Goal: Task Accomplishment & Management: Use online tool/utility

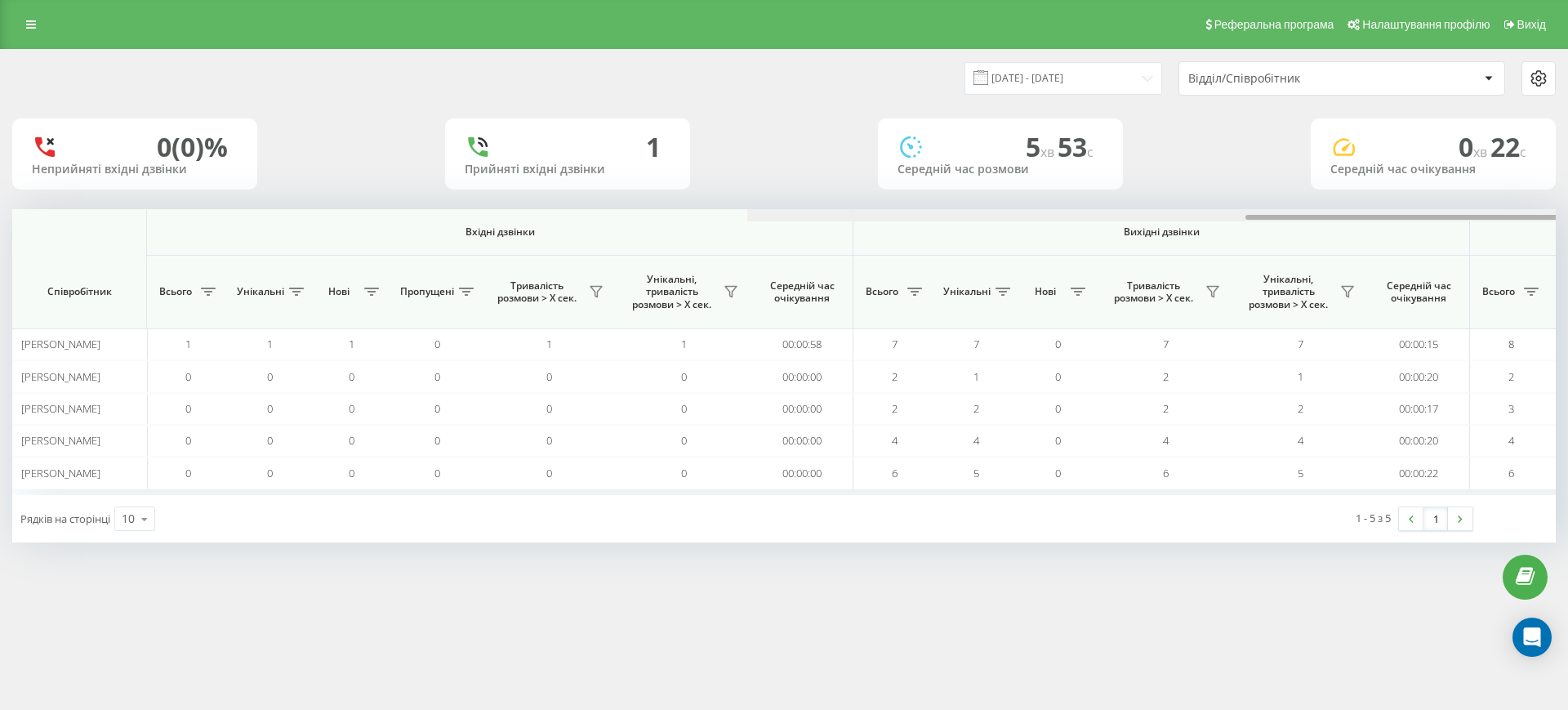
scroll to position [0, 735]
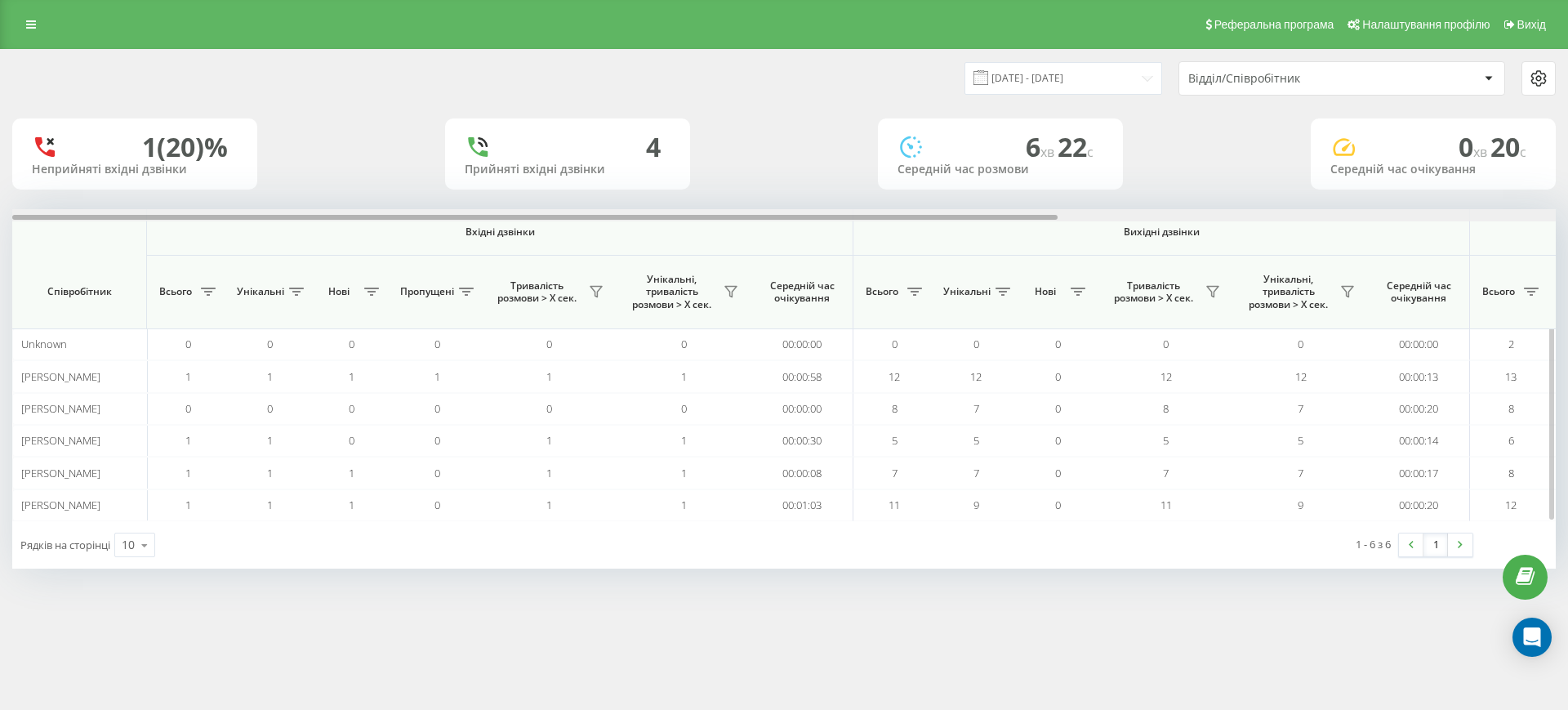
click at [1314, 212] on div at bounding box center [783, 215] width 1543 height 12
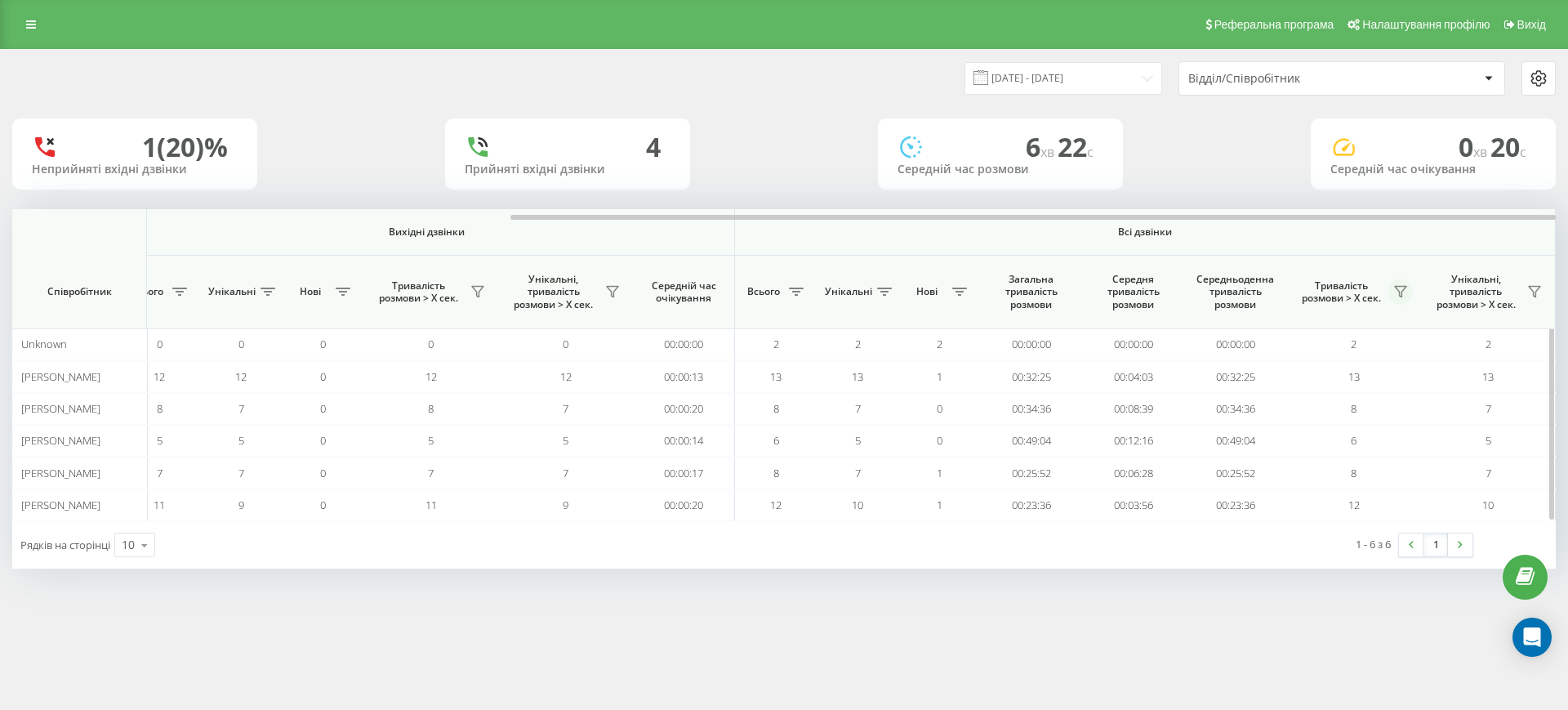
click at [1401, 287] on icon at bounding box center [1401, 293] width 12 height 11
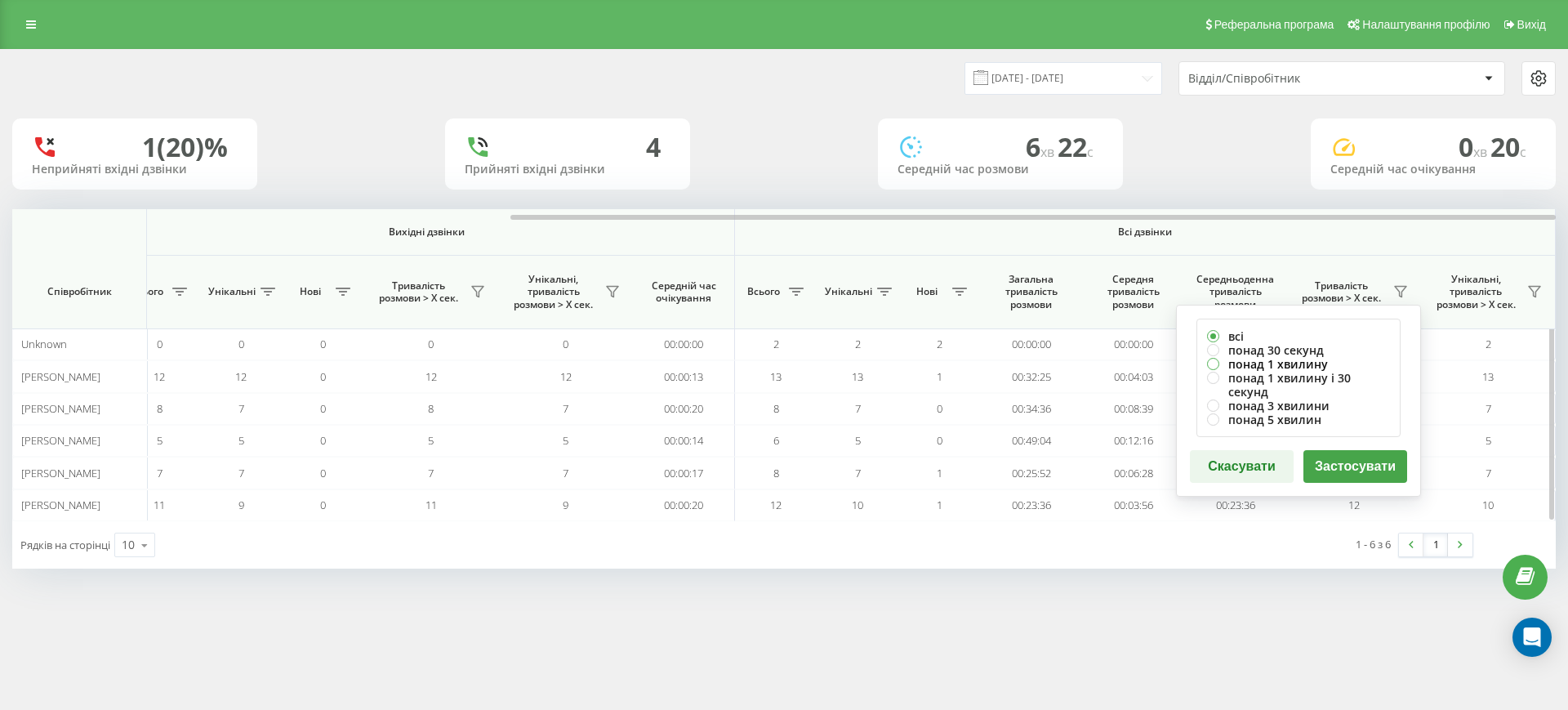
click at [1304, 364] on label "понад 1 хвилину" at bounding box center [1298, 364] width 183 height 14
radio input "true"
click at [1328, 460] on button "Застосувати" at bounding box center [1355, 466] width 104 height 33
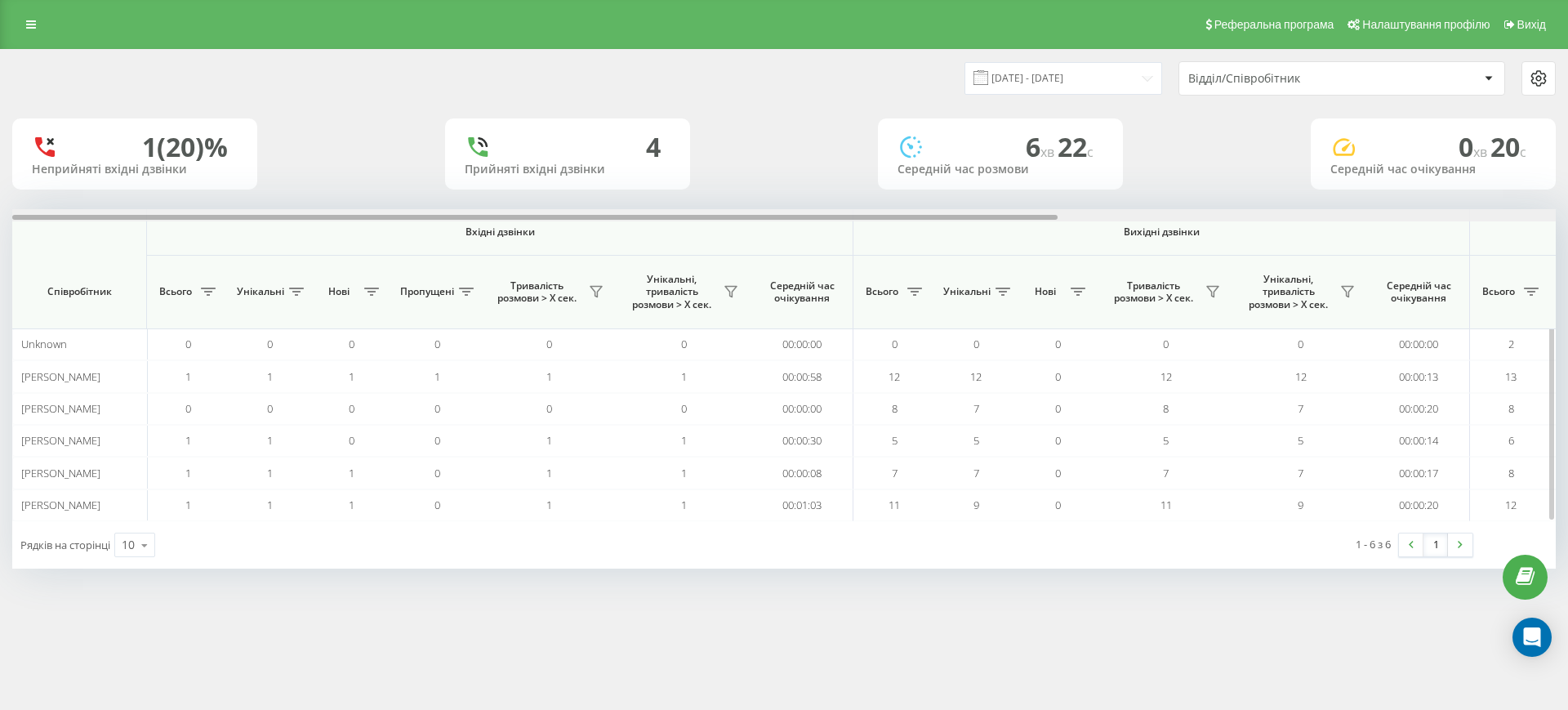
click at [1444, 219] on div at bounding box center [783, 215] width 1543 height 12
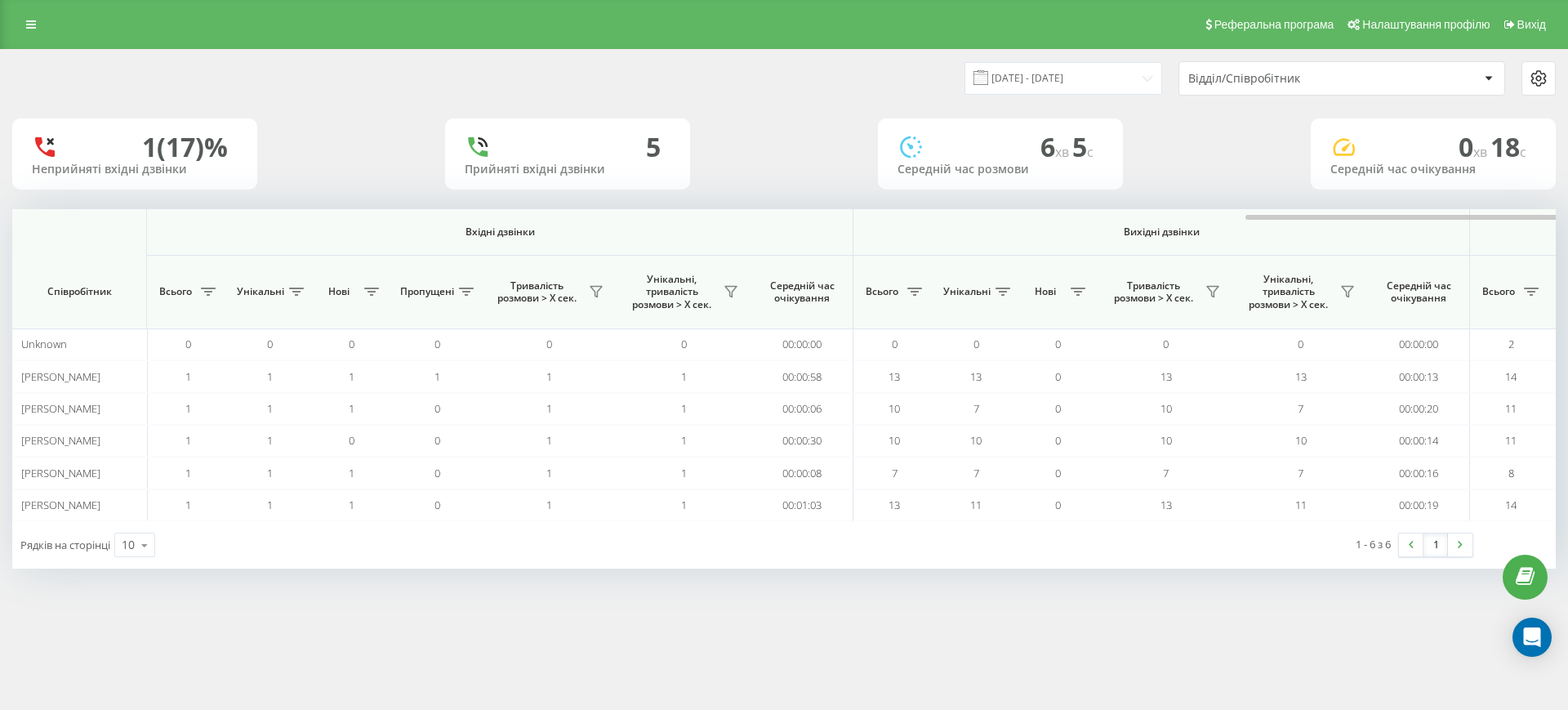
click at [1505, 219] on div at bounding box center [1519, 215] width 1543 height 12
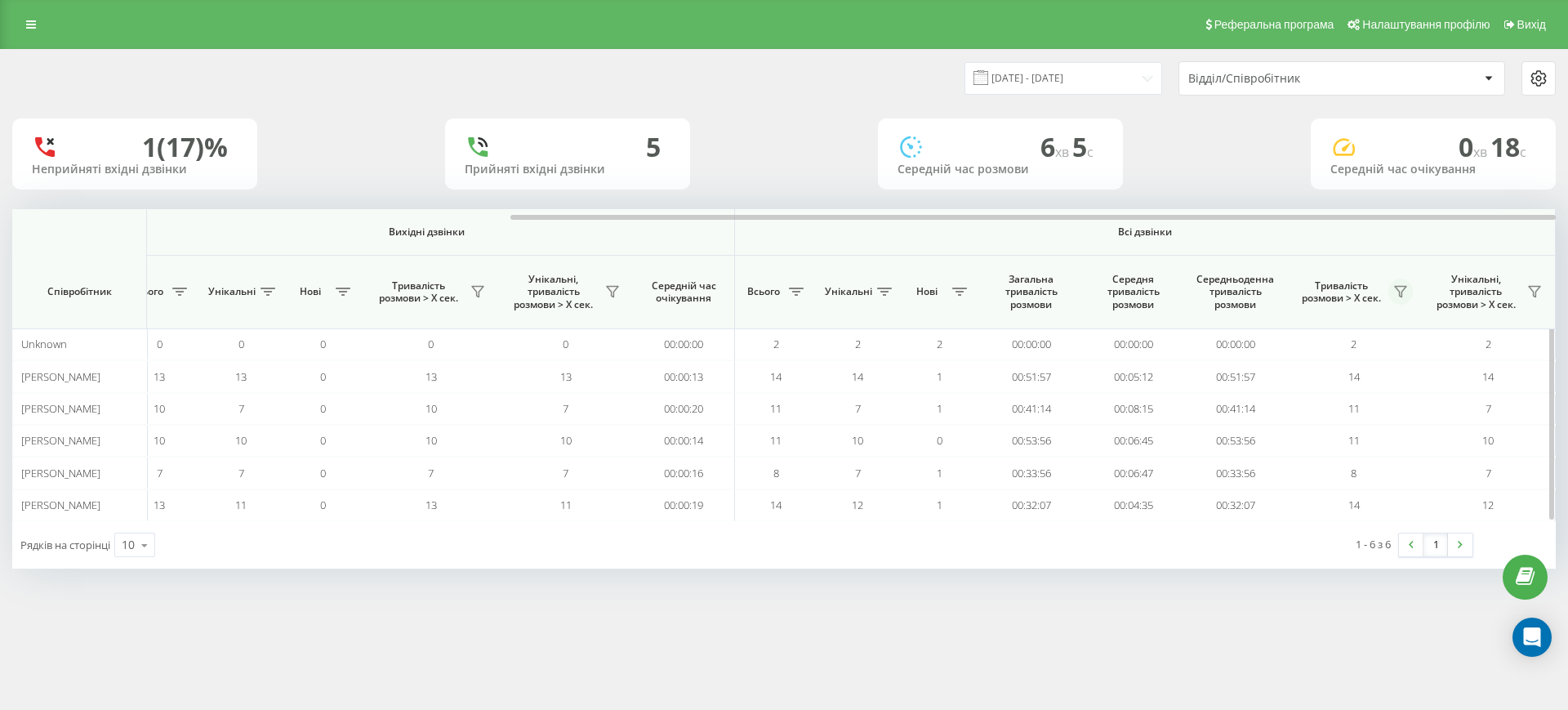
click at [1404, 289] on icon at bounding box center [1401, 293] width 12 height 11
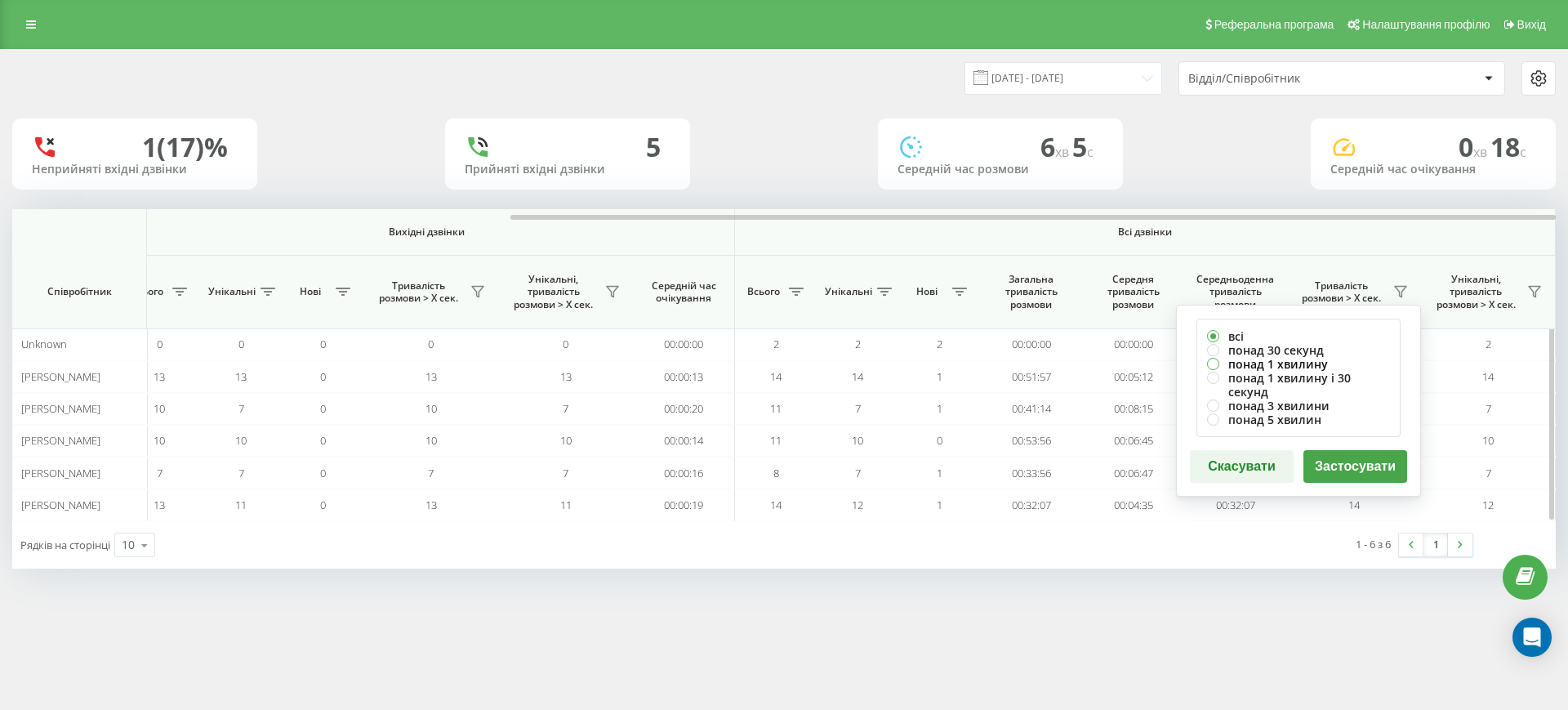
click at [1297, 363] on label "понад 1 хвилину" at bounding box center [1298, 364] width 183 height 14
radio input "true"
click at [1342, 450] on button "Застосувати" at bounding box center [1355, 466] width 104 height 33
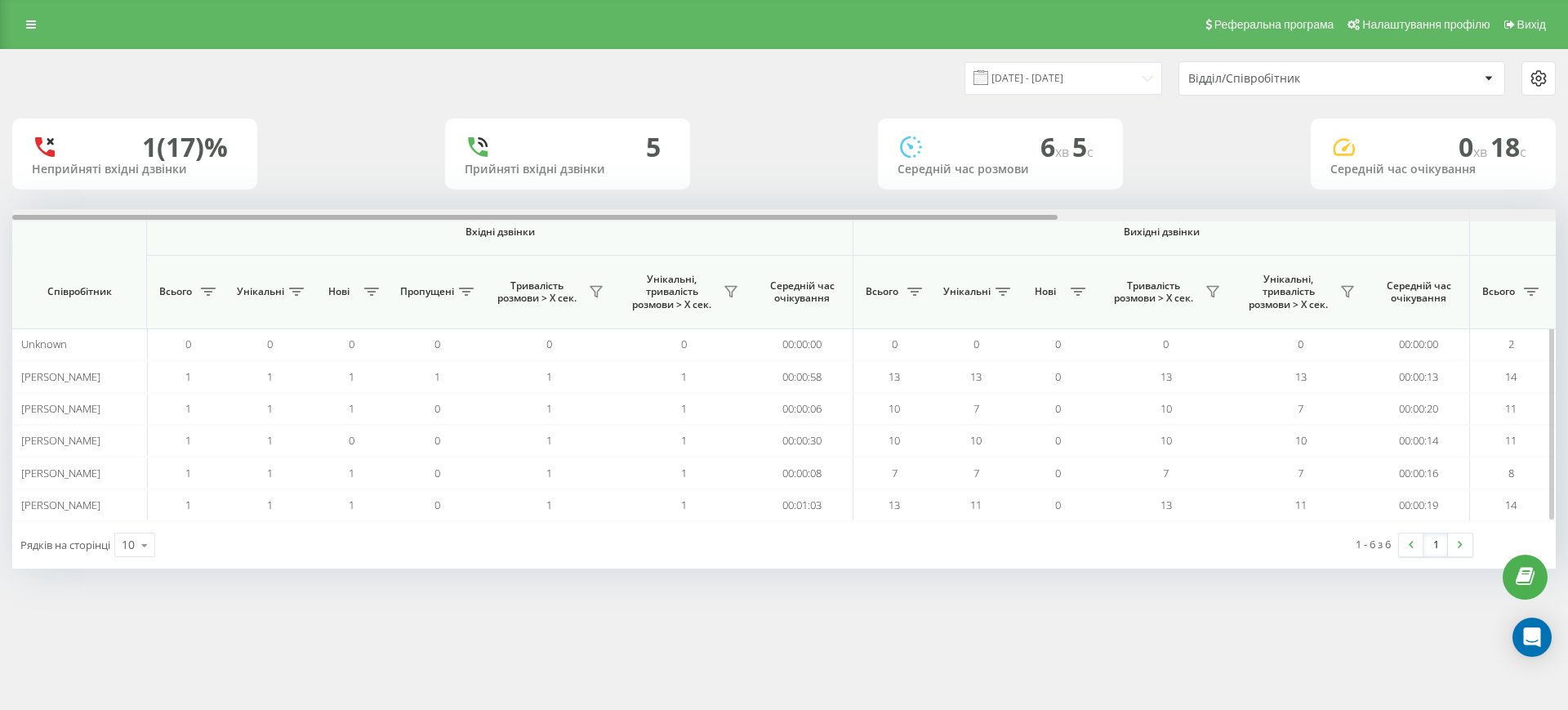
click at [1497, 211] on div at bounding box center [783, 215] width 1543 height 12
click at [1476, 215] on div at bounding box center [783, 215] width 1543 height 12
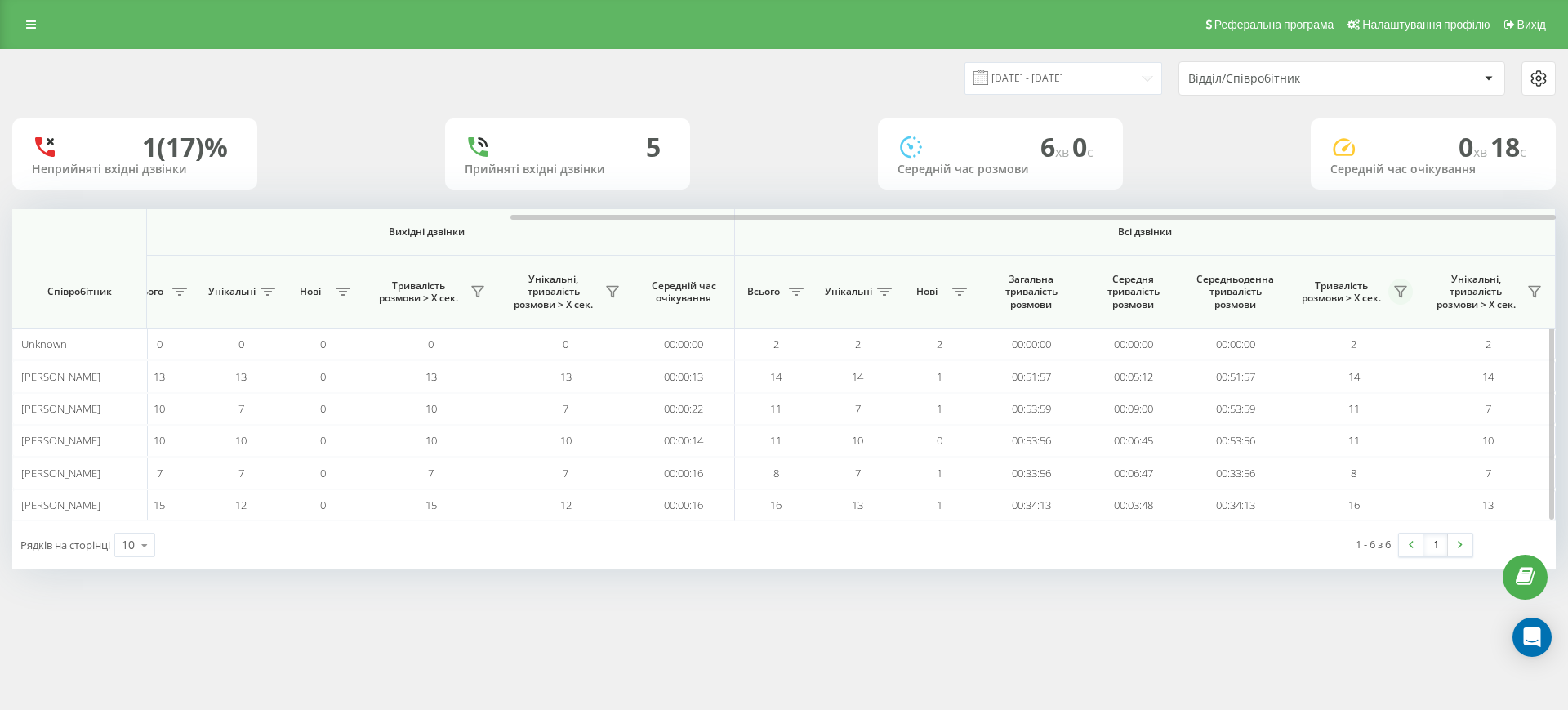
click at [1403, 287] on icon at bounding box center [1401, 292] width 13 height 13
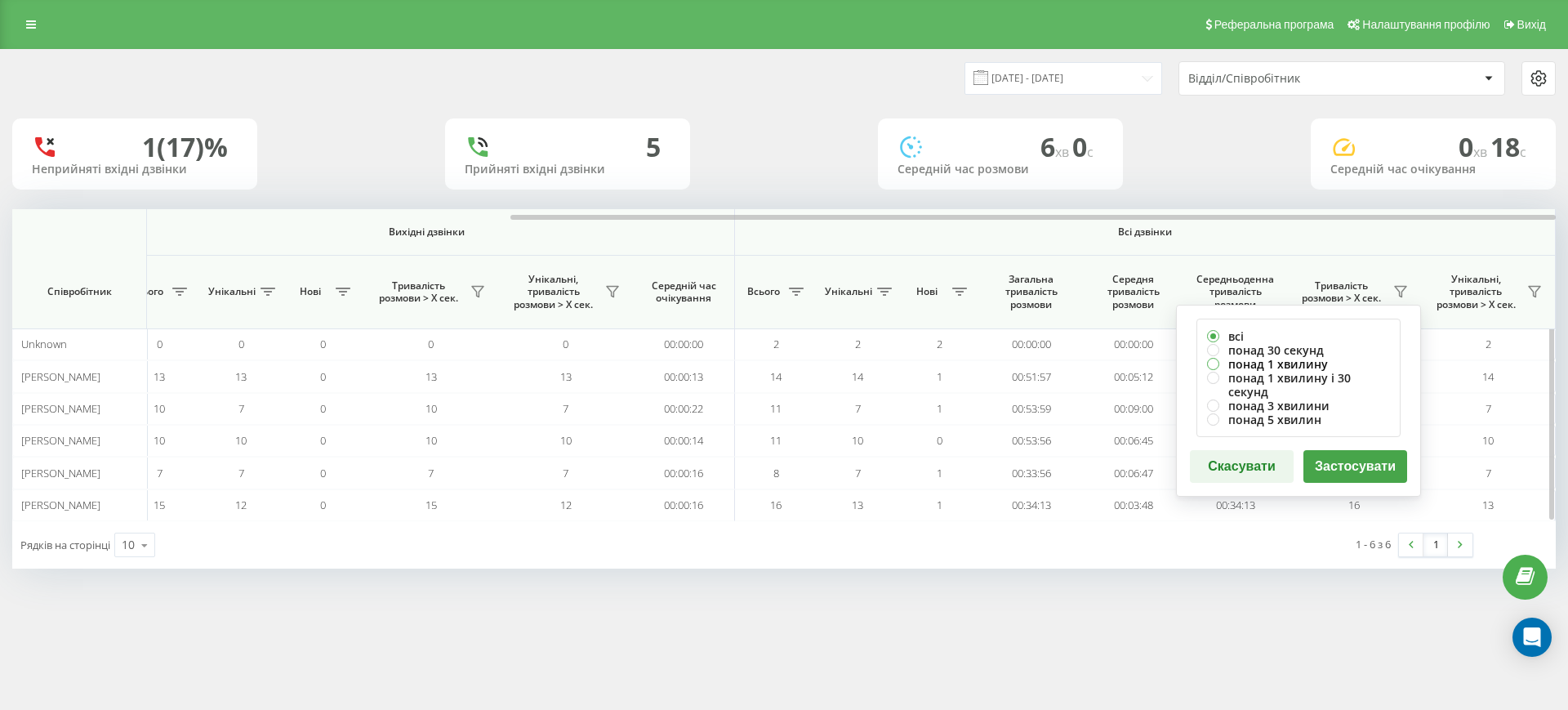
click at [1275, 360] on label "понад 1 хвилину" at bounding box center [1298, 364] width 183 height 14
radio input "true"
click at [1349, 457] on button "Застосувати" at bounding box center [1355, 466] width 104 height 33
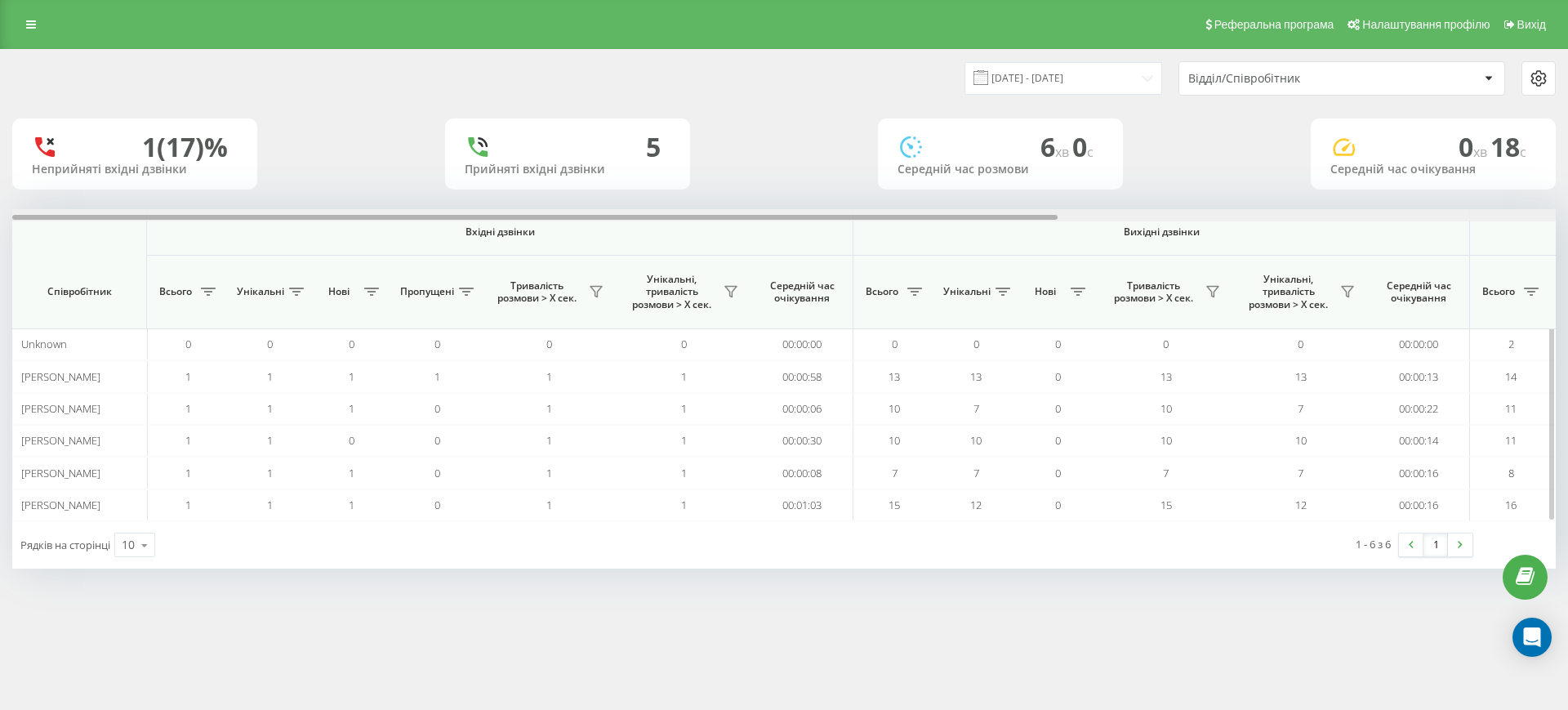
click at [1494, 211] on div at bounding box center [783, 215] width 1543 height 12
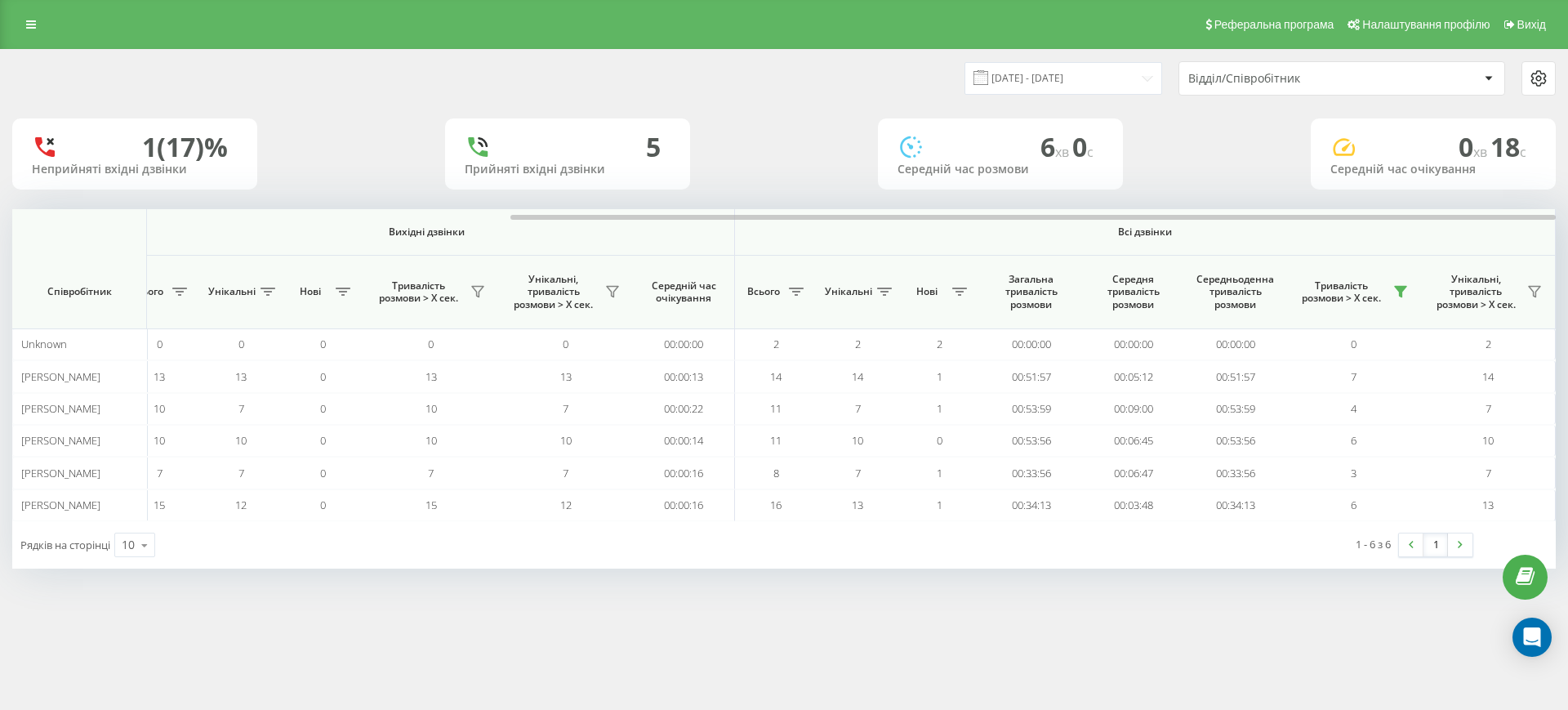
click at [1292, 635] on div "Реферальна програма Налаштування профілю Вихід 19.09.2025 - 19.09.2025 Відділ/С…" at bounding box center [784, 355] width 1568 height 710
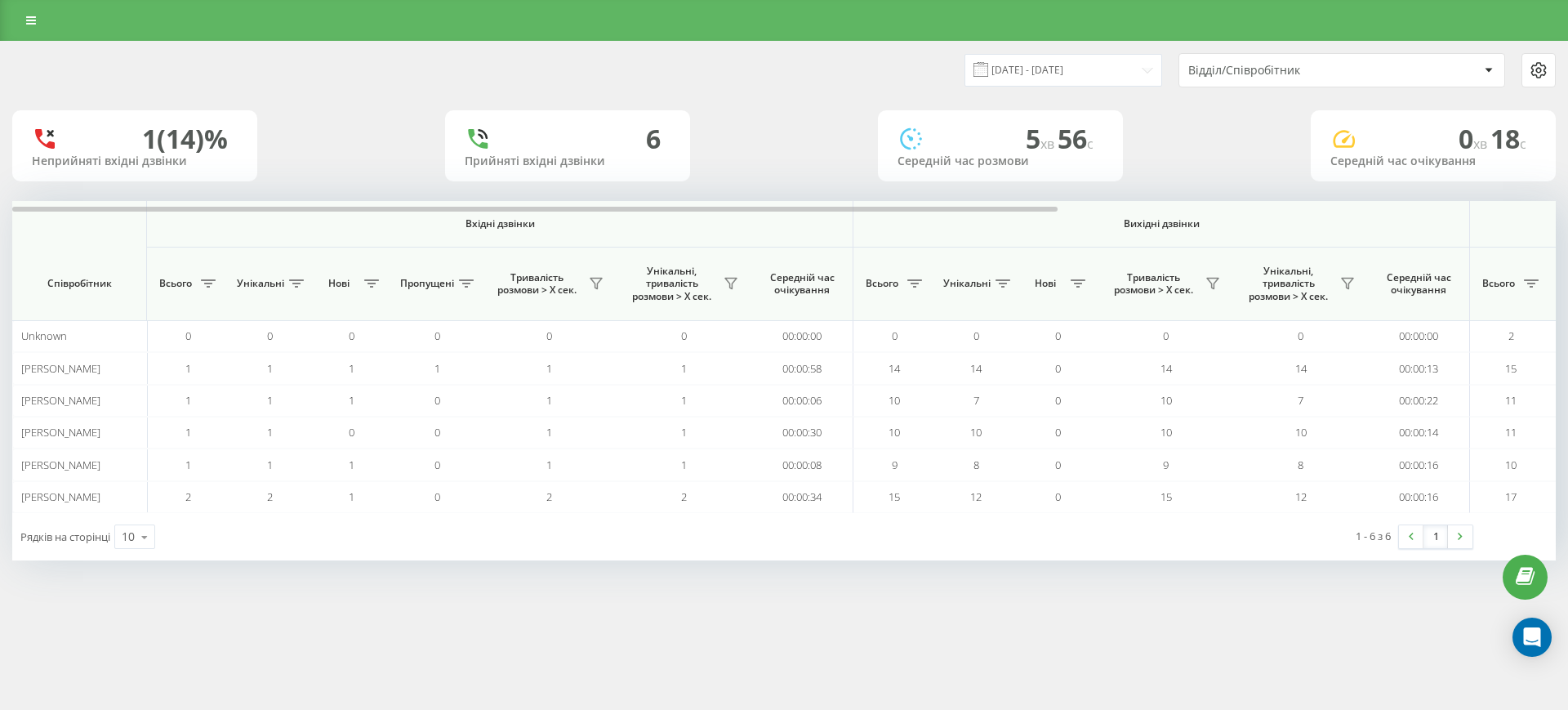
click at [1474, 212] on div at bounding box center [783, 206] width 1543 height 12
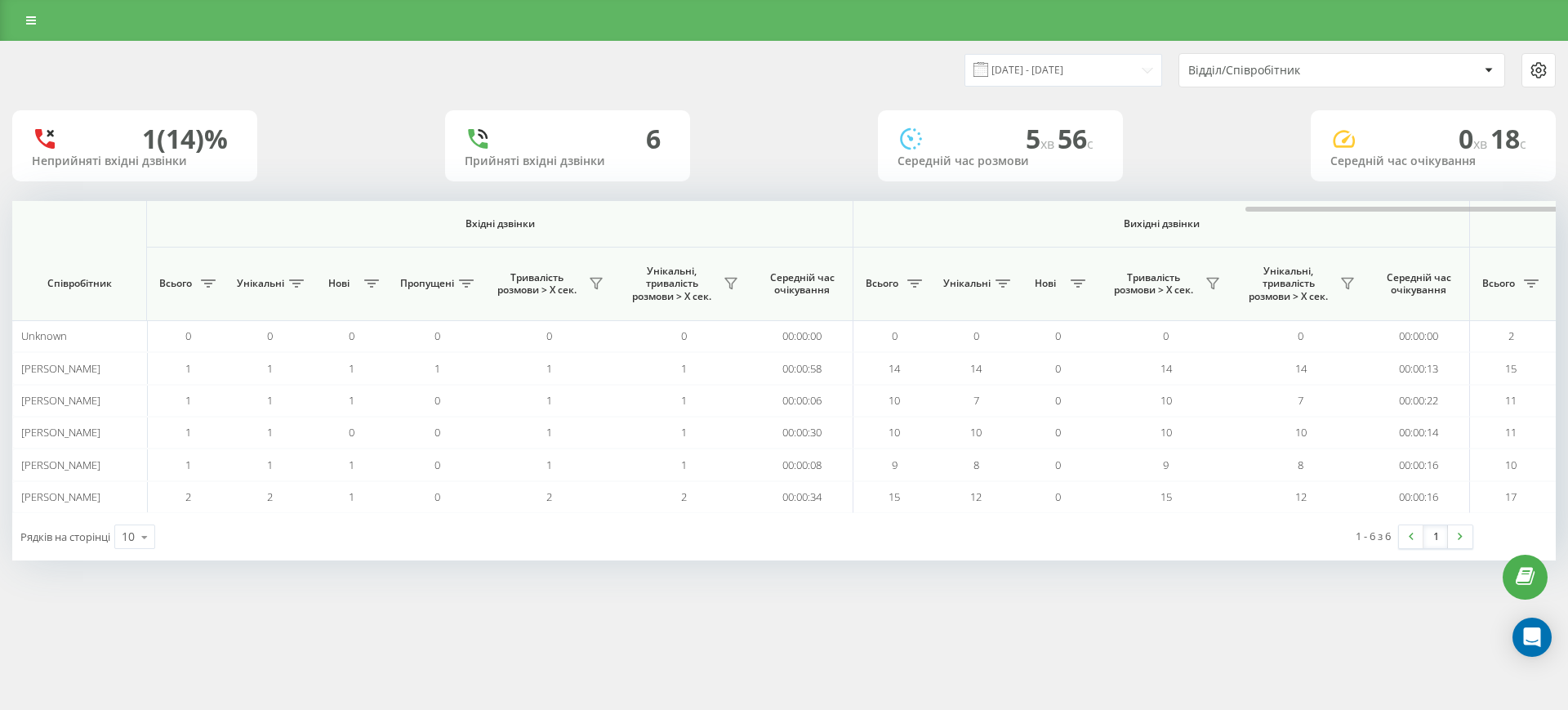
scroll to position [0, 735]
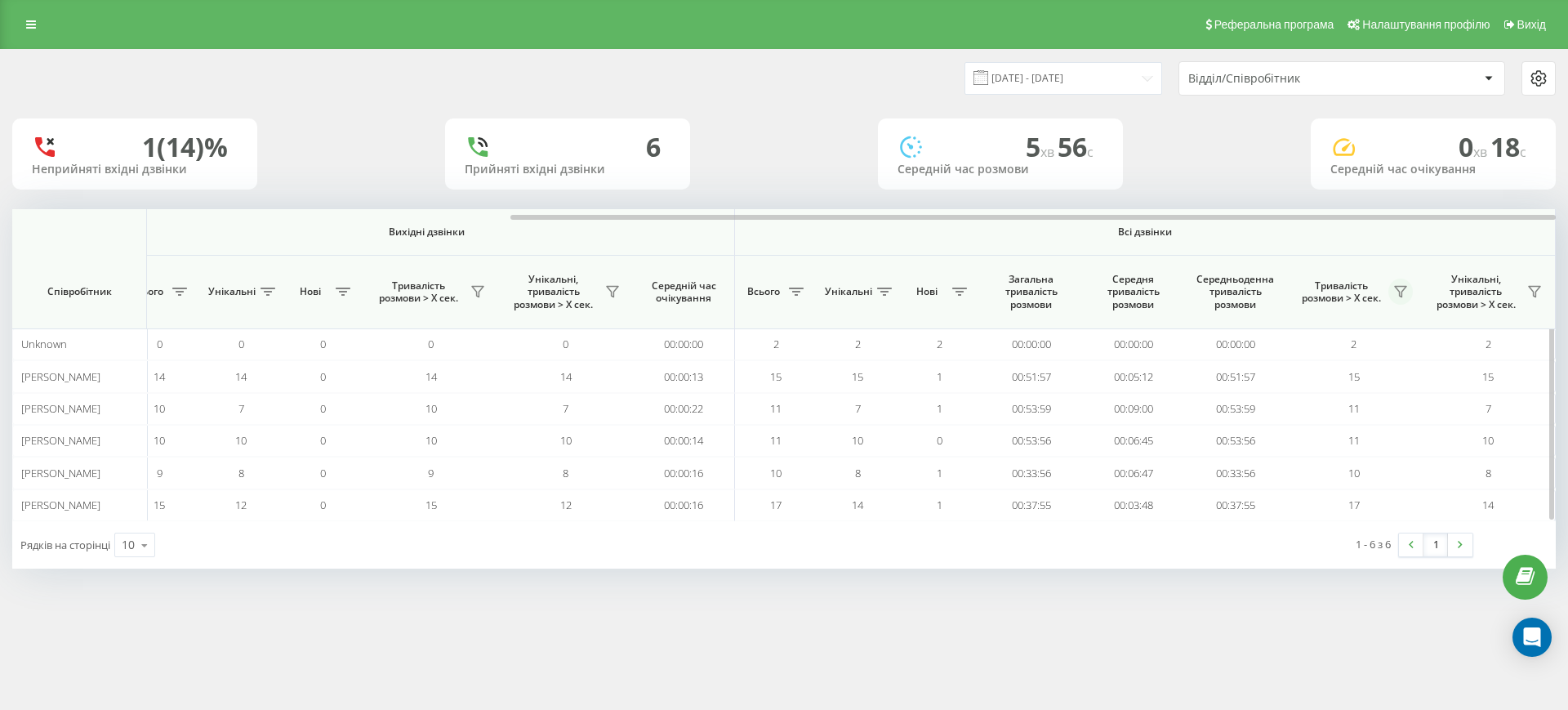
click at [1405, 285] on icon at bounding box center [1401, 292] width 13 height 13
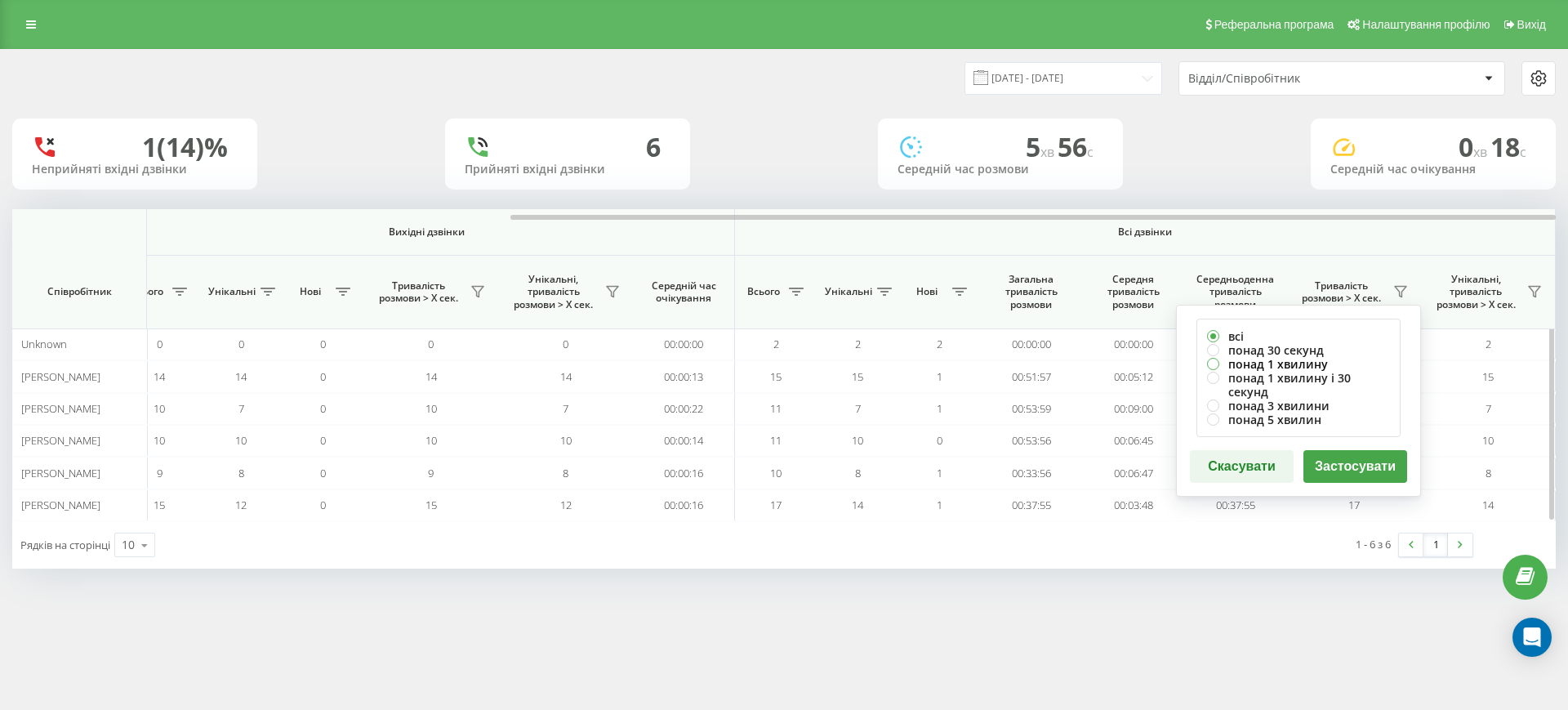
click at [1265, 364] on label "понад 1 хвилину" at bounding box center [1298, 364] width 183 height 14
radio input "true"
click at [1349, 454] on button "Застосувати" at bounding box center [1355, 466] width 104 height 33
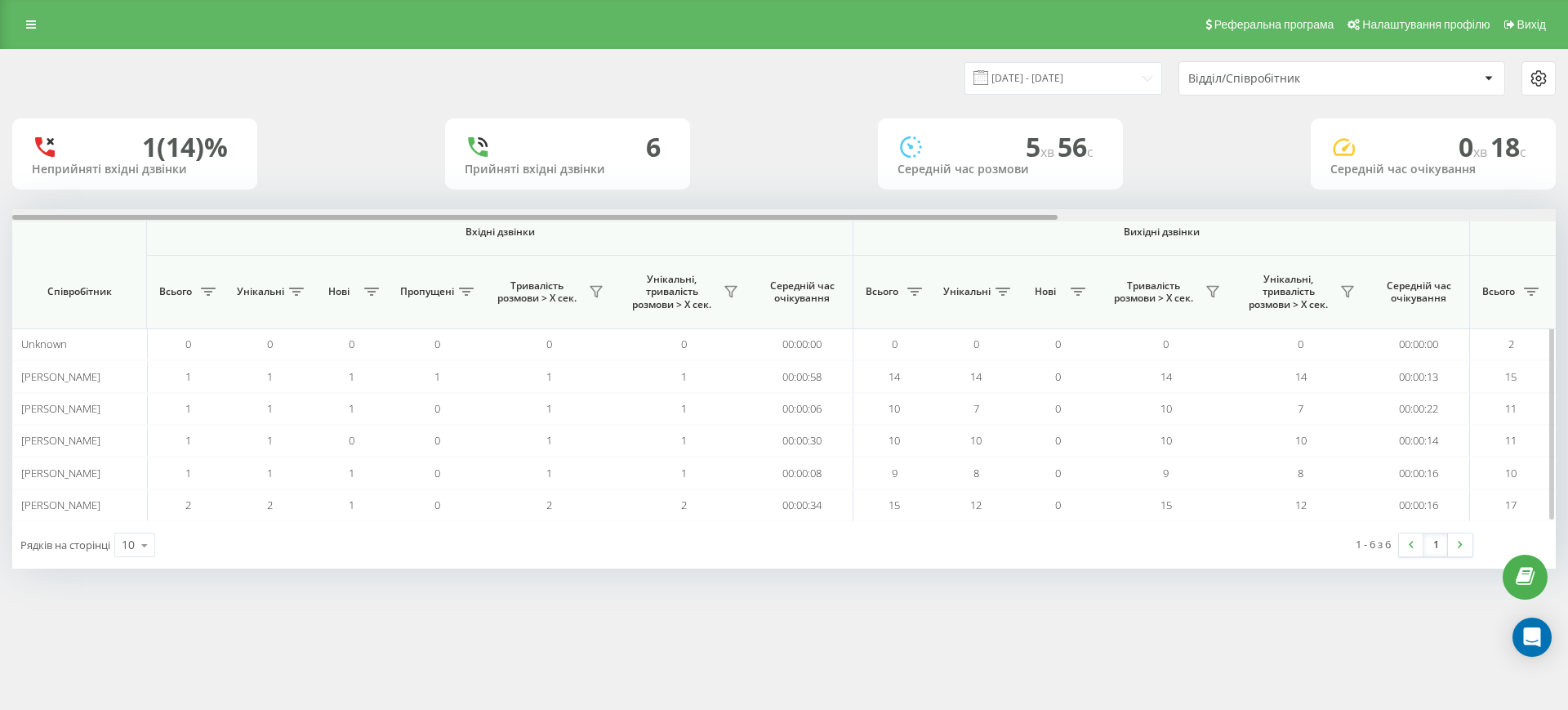
click at [1464, 218] on div at bounding box center [783, 215] width 1543 height 12
click at [1296, 215] on div at bounding box center [783, 215] width 1543 height 12
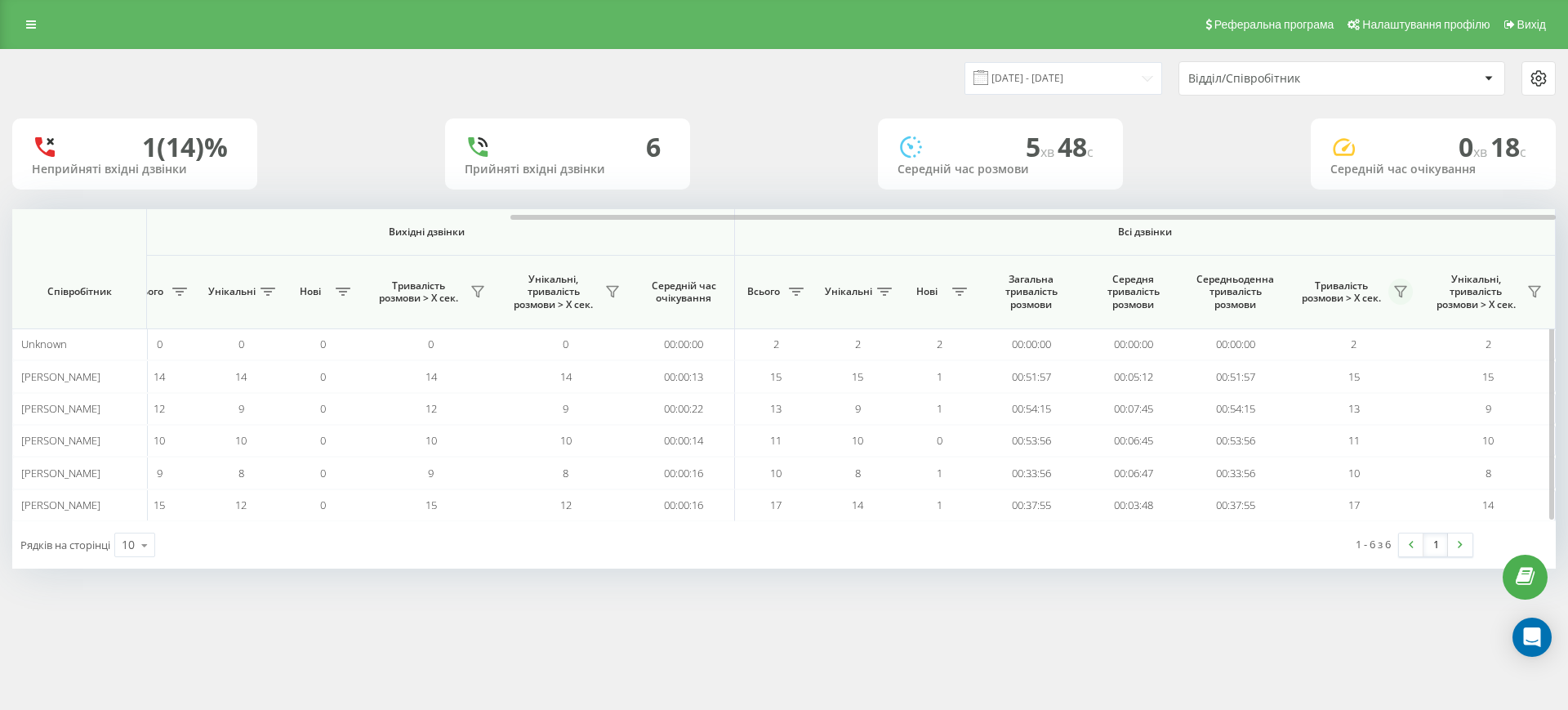
click at [1405, 287] on icon at bounding box center [1401, 293] width 12 height 11
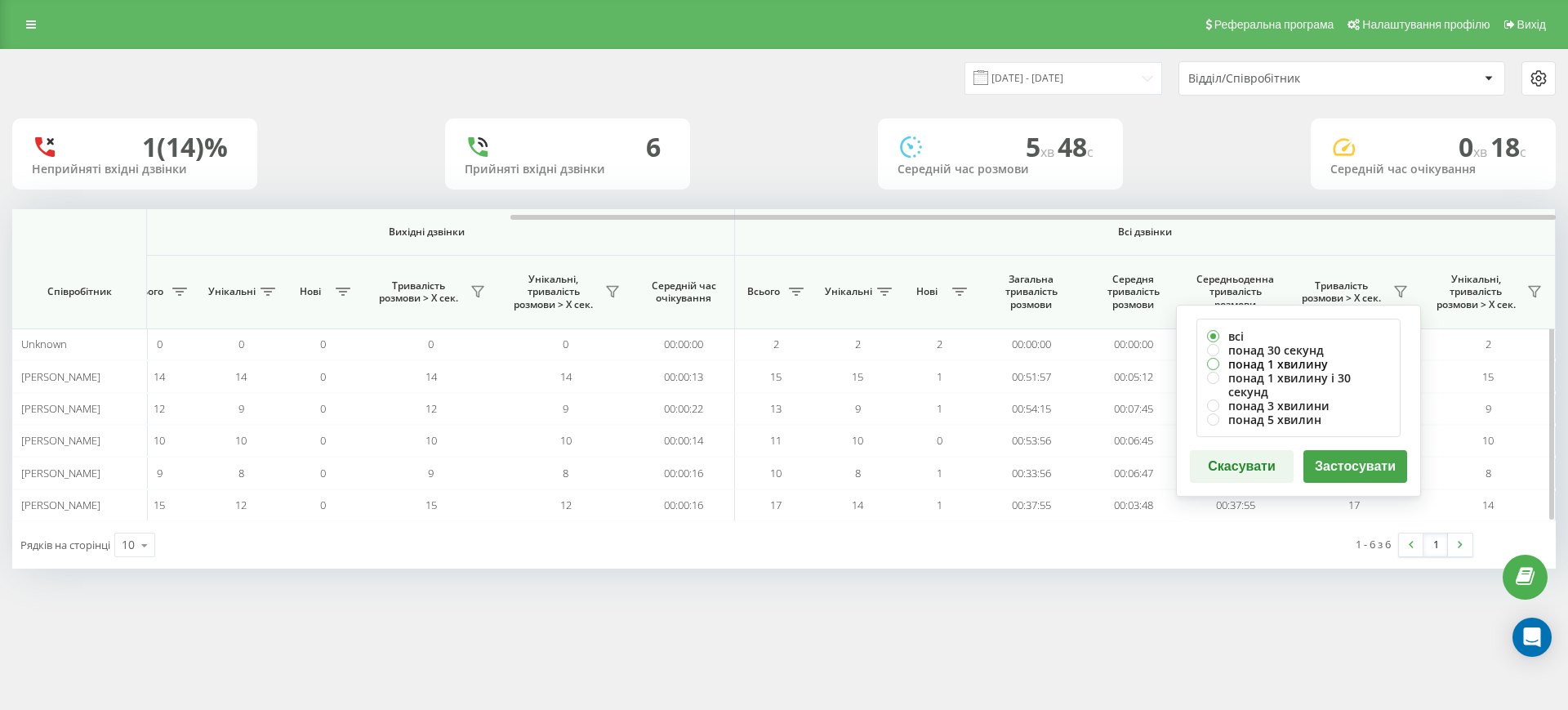
click at [1290, 366] on label "понад 1 хвилину" at bounding box center [1298, 364] width 183 height 14
radio input "true"
click at [1331, 450] on button "Застосувати" at bounding box center [1355, 466] width 104 height 33
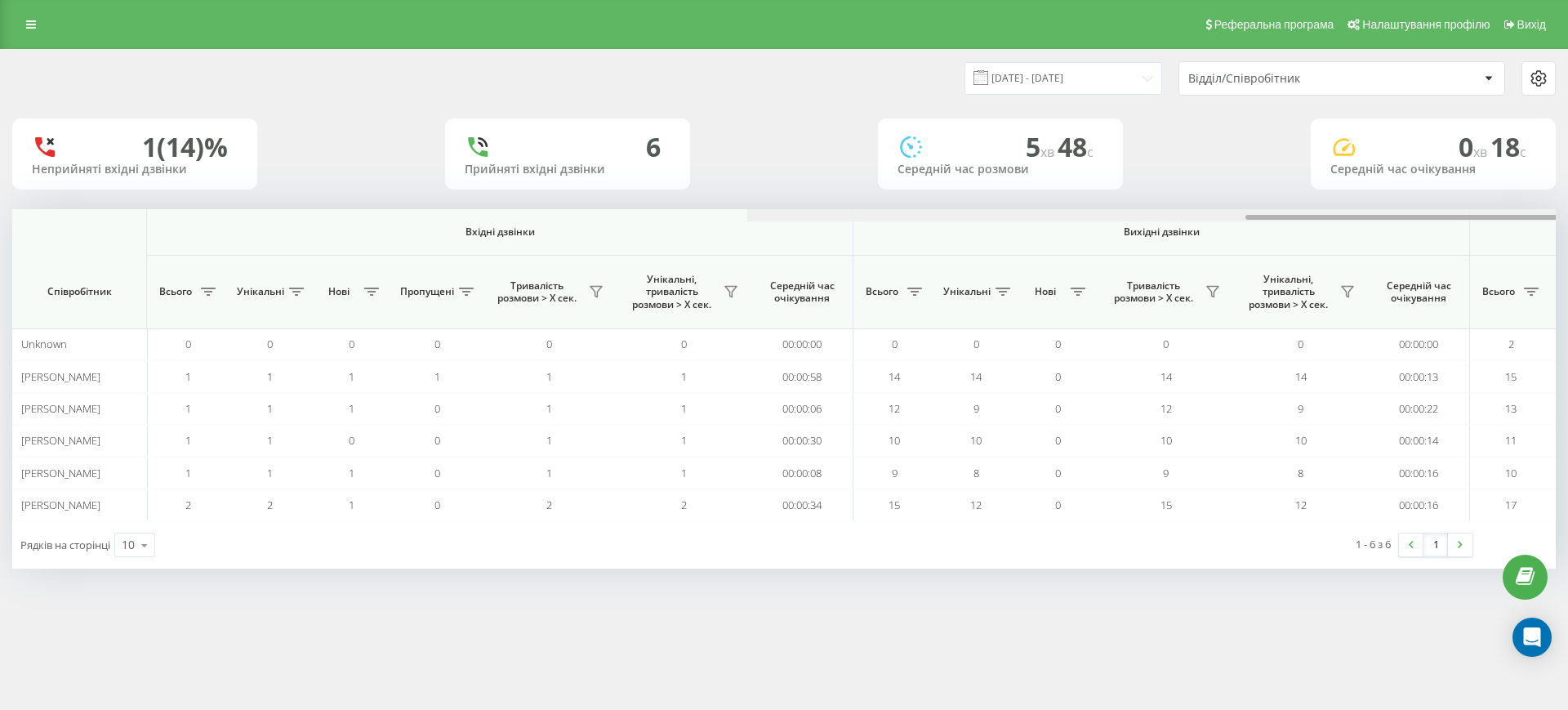
click at [1417, 215] on div at bounding box center [1519, 215] width 1543 height 12
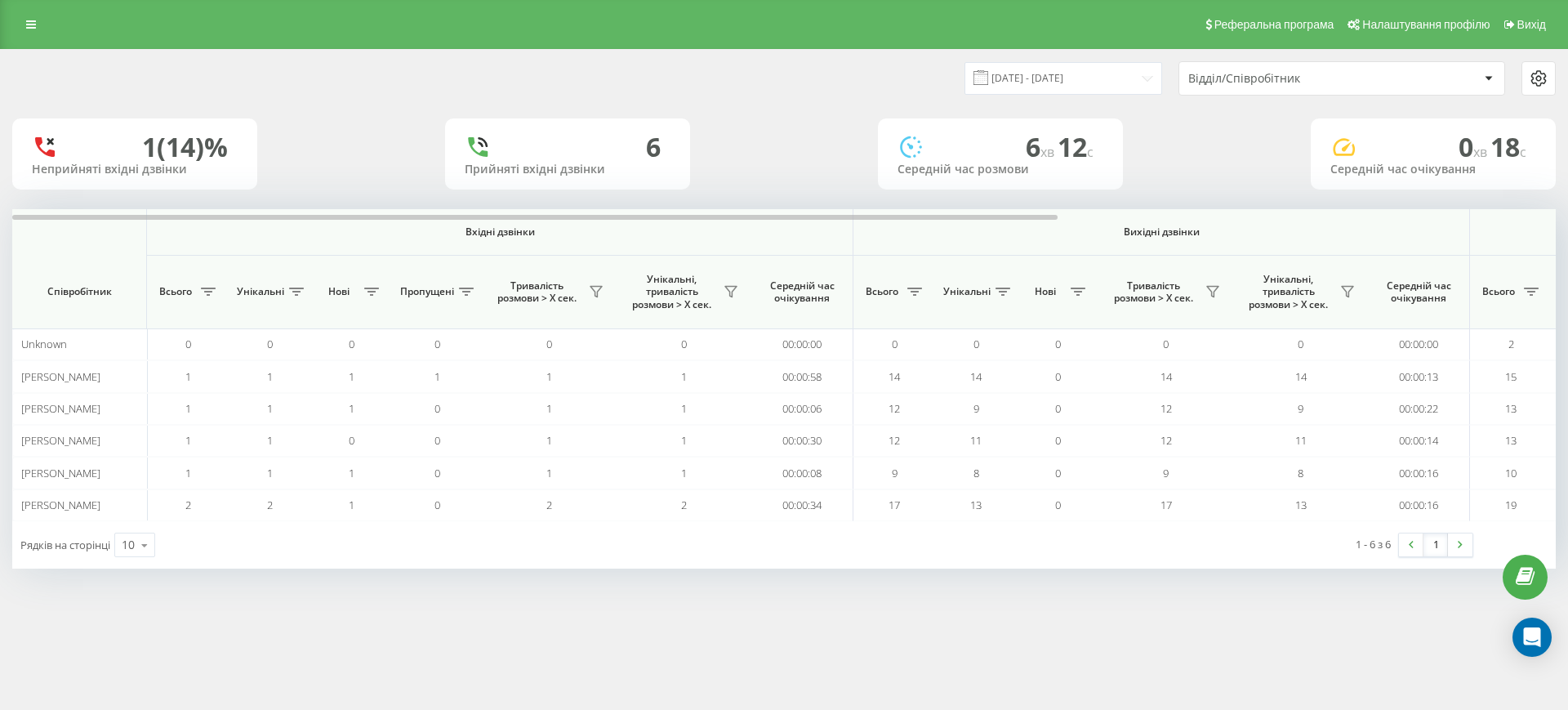
click at [1419, 218] on div at bounding box center [783, 215] width 1543 height 12
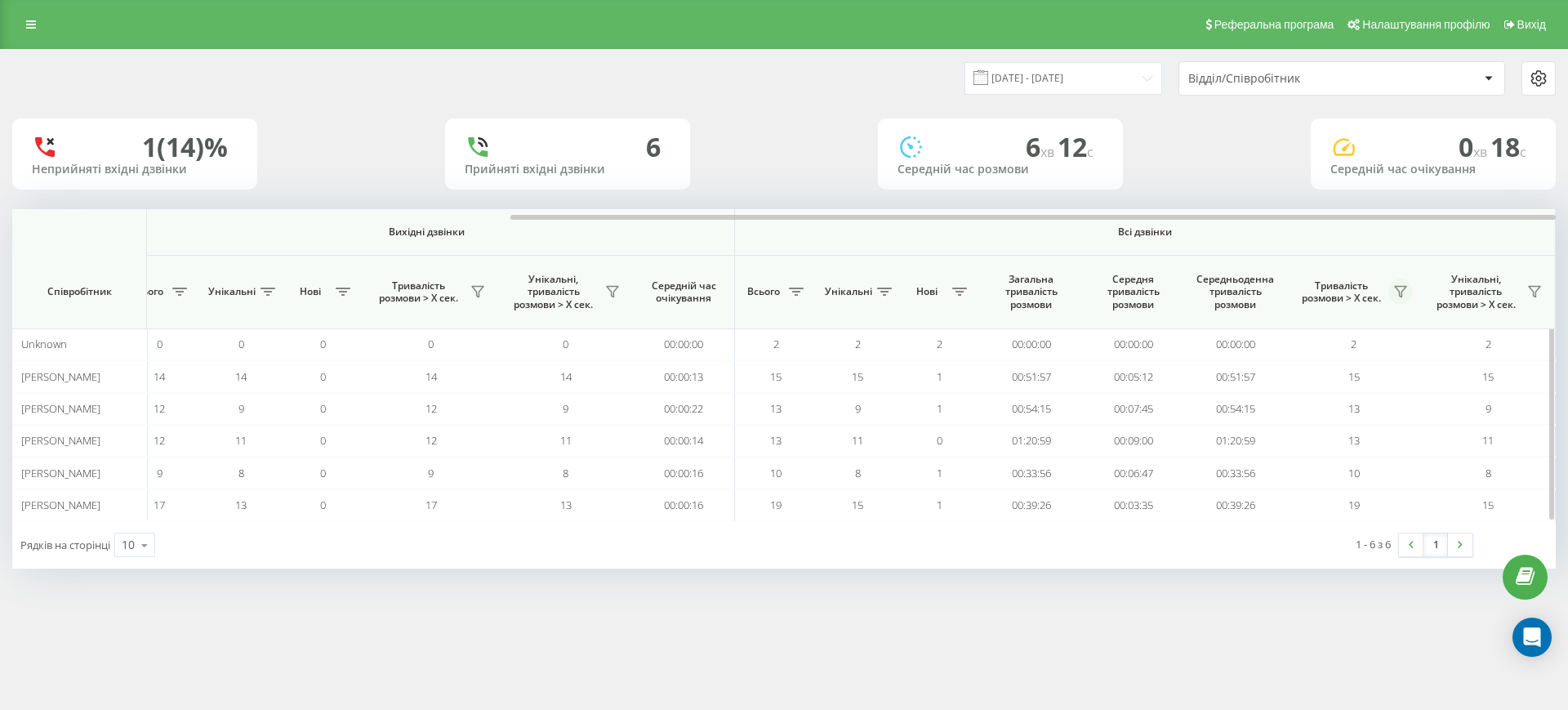
click at [1404, 292] on icon at bounding box center [1401, 292] width 13 height 13
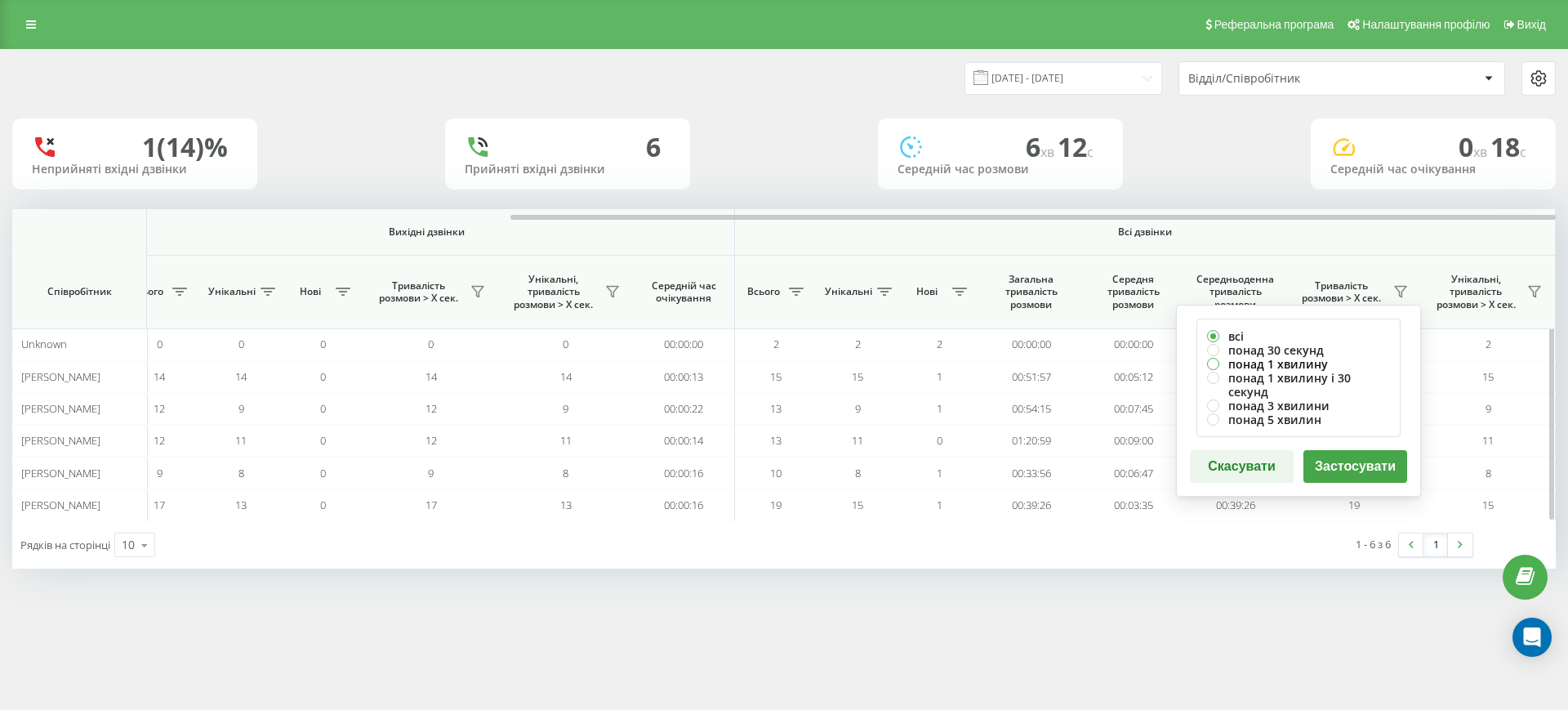
click at [1290, 364] on label "понад 1 хвилину" at bounding box center [1298, 364] width 183 height 14
radio input "true"
click at [1356, 455] on button "Застосувати" at bounding box center [1355, 466] width 104 height 33
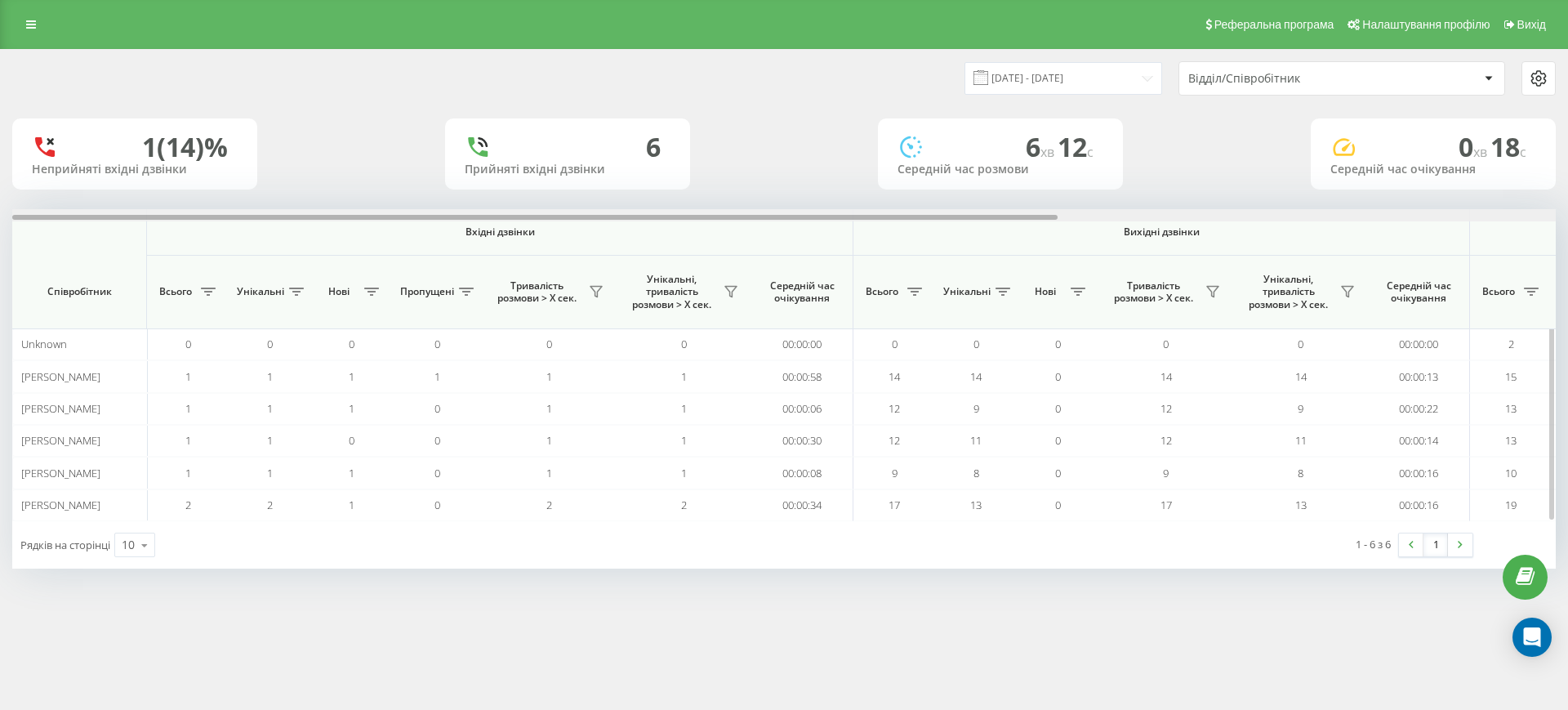
click at [1435, 221] on div at bounding box center [783, 215] width 1543 height 12
